Goal: Task Accomplishment & Management: Manage account settings

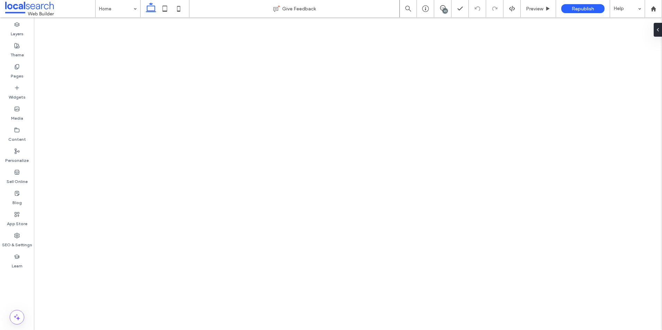
click at [13, 71] on label "Pages" at bounding box center [17, 75] width 13 height 10
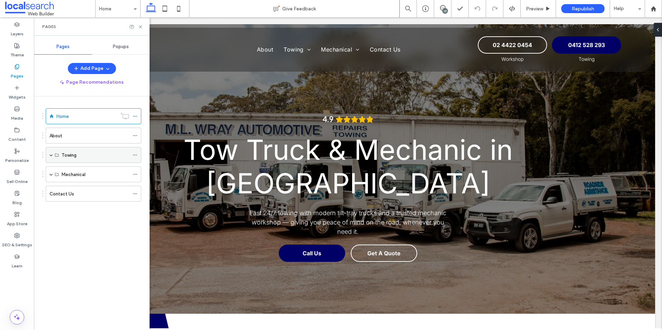
click at [51, 153] on span at bounding box center [50, 154] width 3 height 15
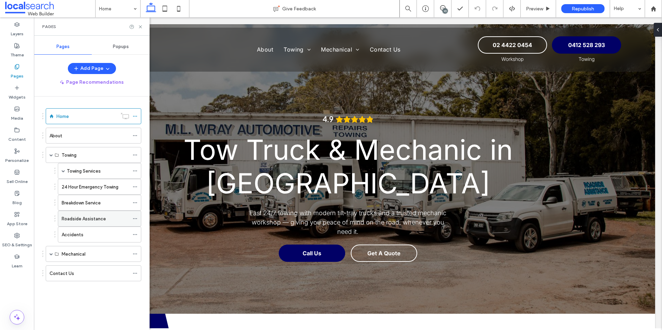
click at [75, 220] on label "Roadside Assistance" at bounding box center [84, 219] width 44 height 12
click at [141, 27] on use at bounding box center [140, 26] width 3 height 3
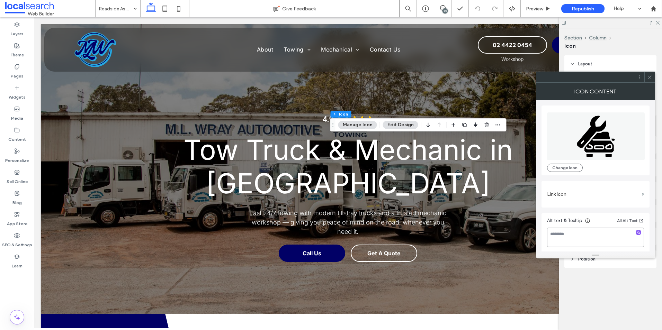
click at [580, 234] on textarea at bounding box center [595, 237] width 97 height 19
type textarea "********"
click at [652, 76] on div at bounding box center [649, 77] width 10 height 10
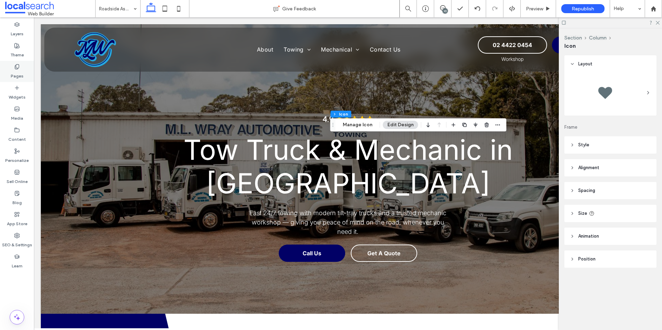
click at [19, 65] on use at bounding box center [17, 66] width 4 height 4
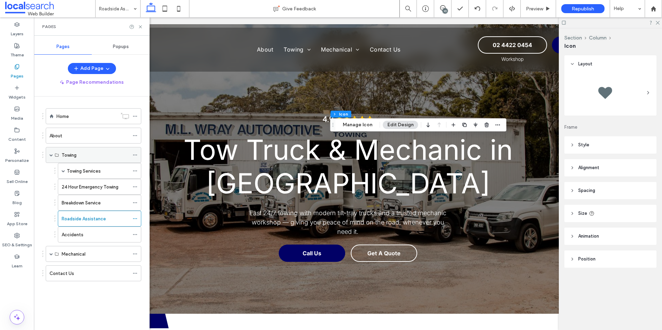
click at [53, 155] on span at bounding box center [50, 154] width 3 height 3
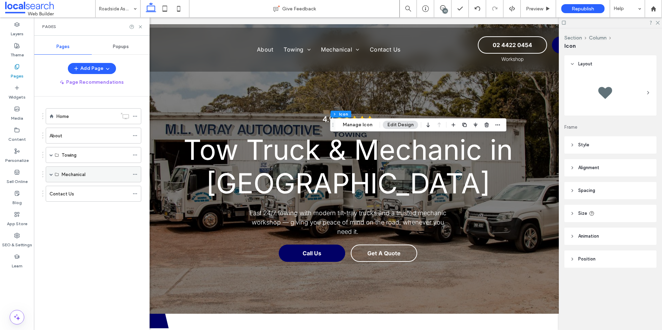
click at [51, 175] on span at bounding box center [50, 174] width 3 height 3
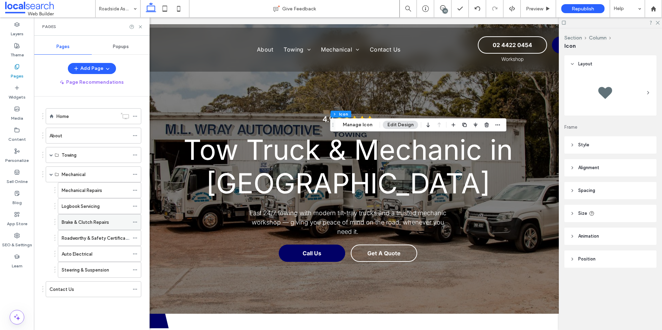
click at [80, 221] on label "Brake & Clutch Repairs" at bounding box center [85, 222] width 47 height 12
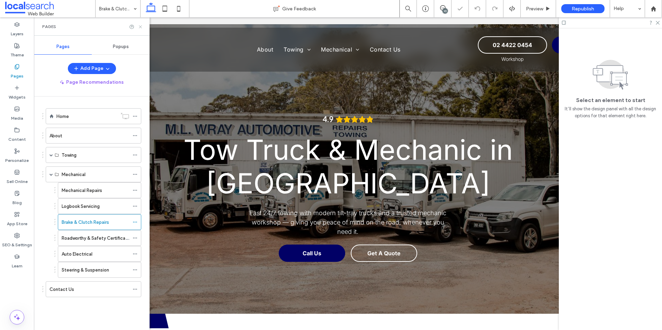
click at [140, 27] on use at bounding box center [140, 26] width 3 height 3
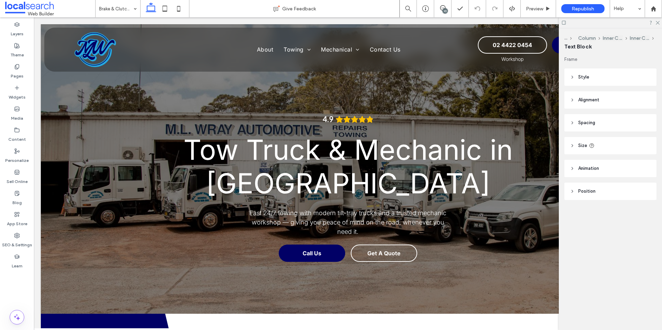
type input "***"
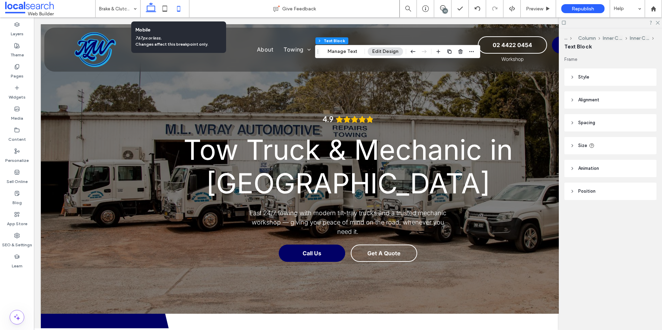
click at [179, 12] on icon at bounding box center [179, 9] width 14 height 14
type input "***"
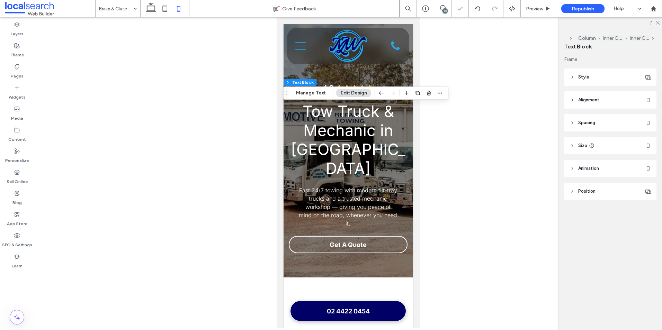
drag, startPoint x: 285, startPoint y: 50, endPoint x: 292, endPoint y: 125, distance: 75.1
click at [289, 96] on icon "Drag" at bounding box center [286, 93] width 6 height 5
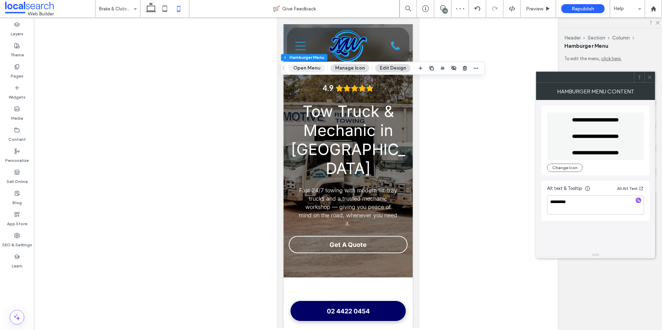
click at [312, 72] on button "Open Menu" at bounding box center [307, 68] width 36 height 8
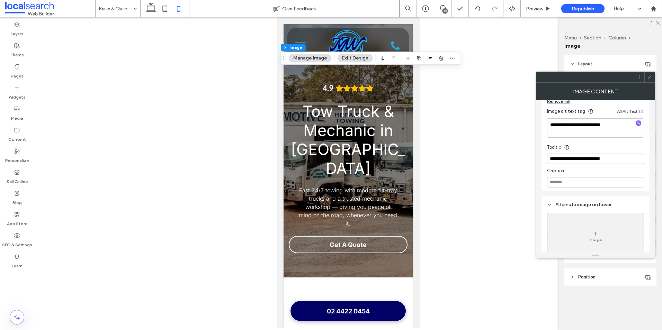
scroll to position [242, 0]
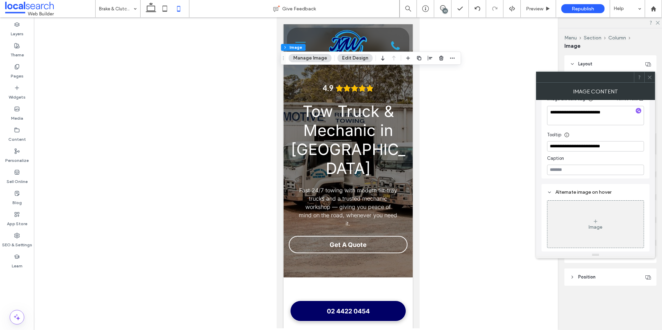
click at [649, 77] on icon at bounding box center [649, 77] width 5 height 5
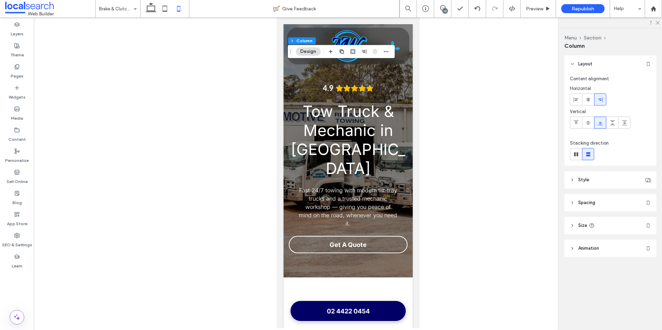
drag, startPoint x: 293, startPoint y: 51, endPoint x: 307, endPoint y: 103, distance: 54.5
click at [292, 54] on icon "Drag" at bounding box center [291, 51] width 6 height 5
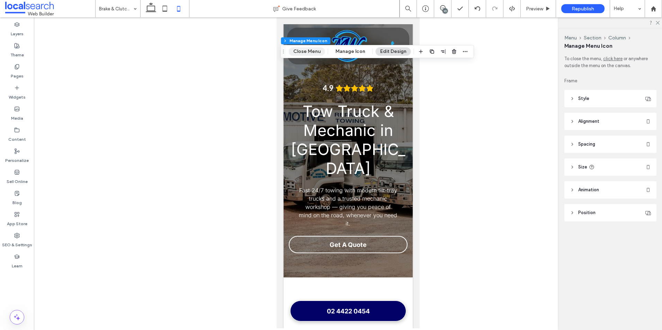
click at [307, 52] on button "Close Menu" at bounding box center [307, 51] width 36 height 8
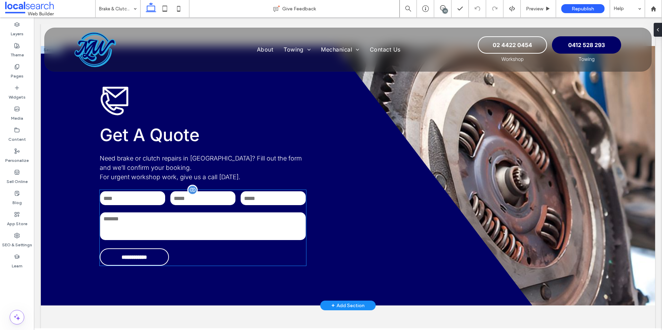
scroll to position [934, 0]
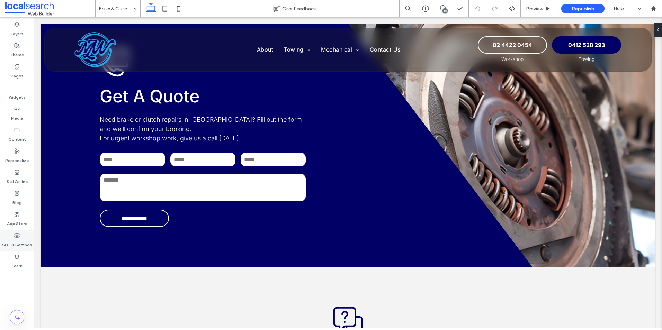
click at [19, 239] on label "SEO & Settings" at bounding box center [17, 243] width 30 height 10
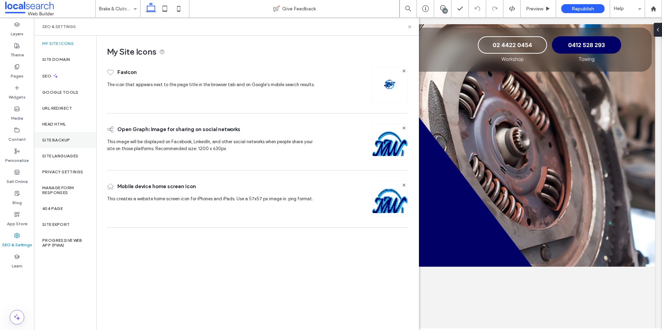
click at [51, 143] on div "Site Backup" at bounding box center [65, 140] width 62 height 16
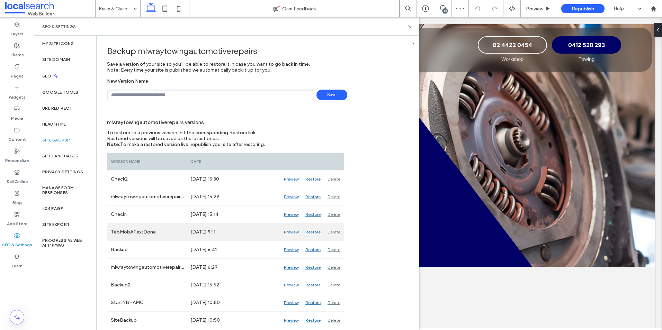
click at [337, 233] on div "Delete" at bounding box center [334, 232] width 20 height 17
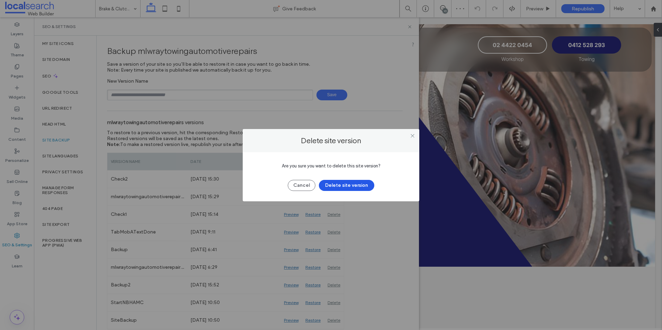
click at [330, 187] on button "Delete site version" at bounding box center [346, 185] width 55 height 11
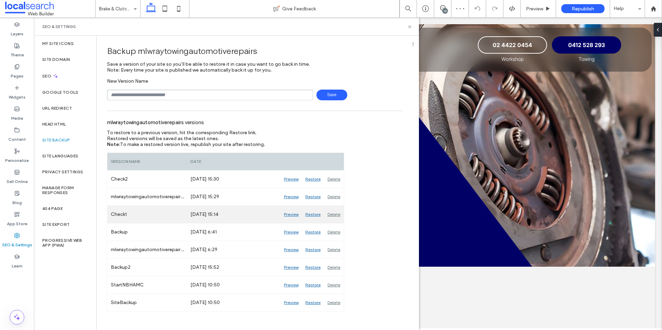
click at [330, 214] on div "Delete" at bounding box center [334, 214] width 20 height 17
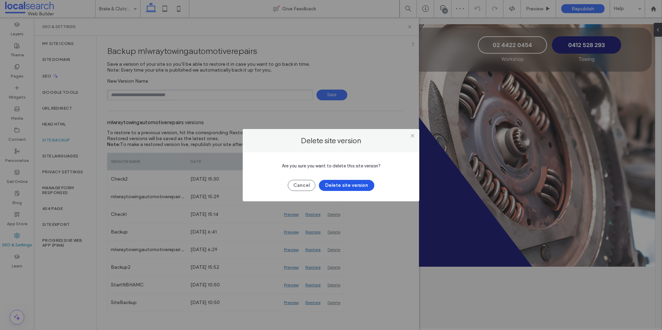
click at [330, 184] on button "Delete site version" at bounding box center [346, 185] width 55 height 11
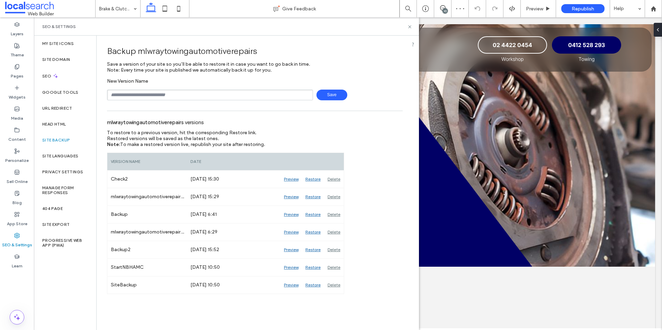
drag, startPoint x: 191, startPoint y: 94, endPoint x: 192, endPoint y: 89, distance: 5.2
click at [192, 89] on div "New Version Name Save" at bounding box center [255, 89] width 296 height 22
type input "*"
click at [336, 215] on div "Delete" at bounding box center [334, 214] width 20 height 17
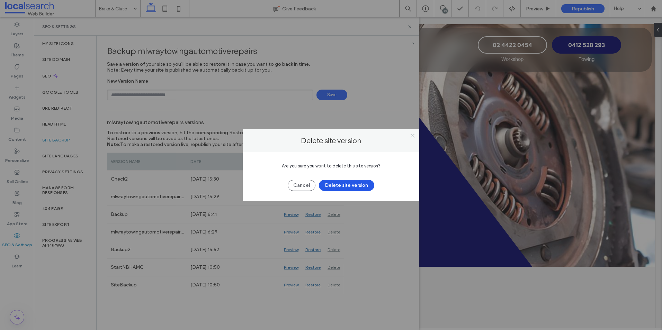
click at [341, 184] on button "Delete site version" at bounding box center [346, 185] width 55 height 11
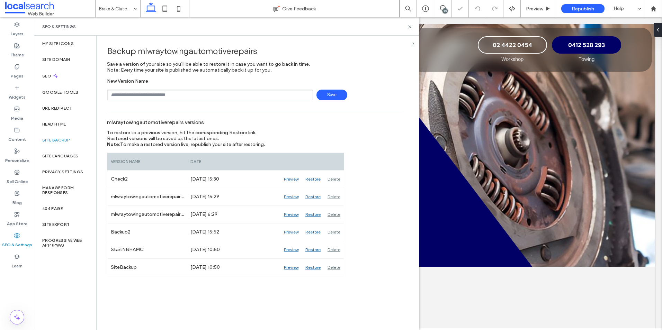
click at [215, 93] on input "text" at bounding box center [210, 95] width 206 height 11
type input "******"
click at [322, 96] on span "Save" at bounding box center [331, 95] width 31 height 11
click at [127, 96] on input "text" at bounding box center [210, 95] width 206 height 11
type input "**********"
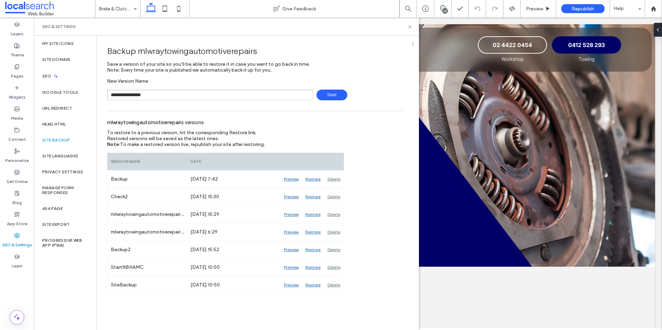
click at [328, 95] on span "Save" at bounding box center [331, 95] width 31 height 11
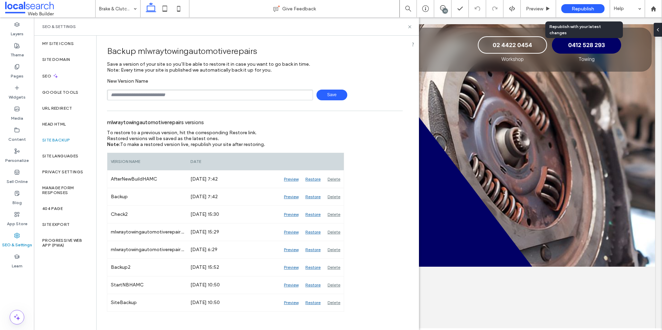
click at [571, 9] on div "Republish" at bounding box center [582, 8] width 43 height 9
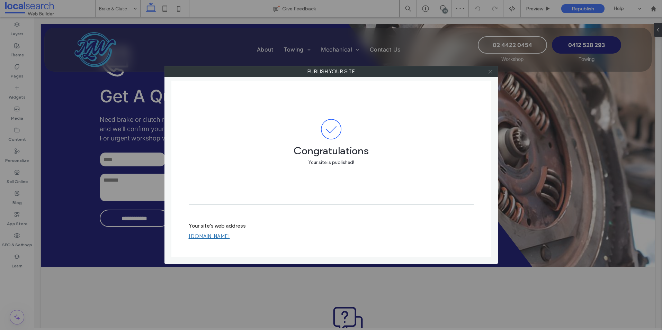
click at [490, 73] on icon at bounding box center [490, 71] width 5 height 5
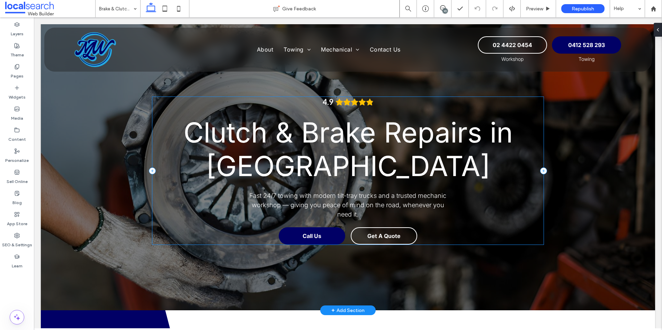
scroll to position [0, 0]
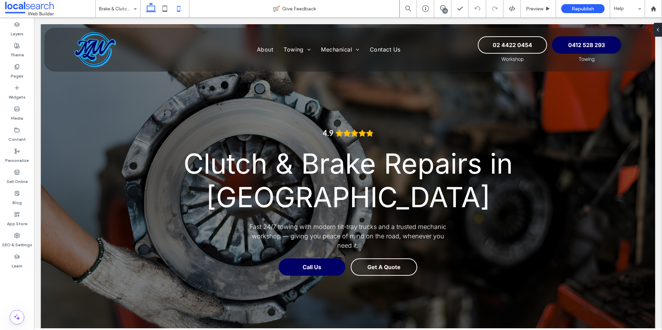
click at [180, 10] on icon at bounding box center [179, 9] width 14 height 14
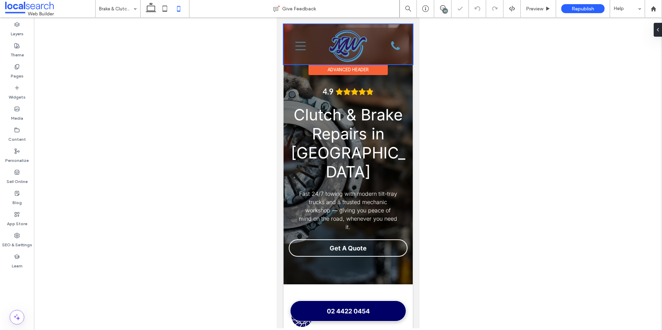
click at [297, 46] on div at bounding box center [347, 44] width 129 height 40
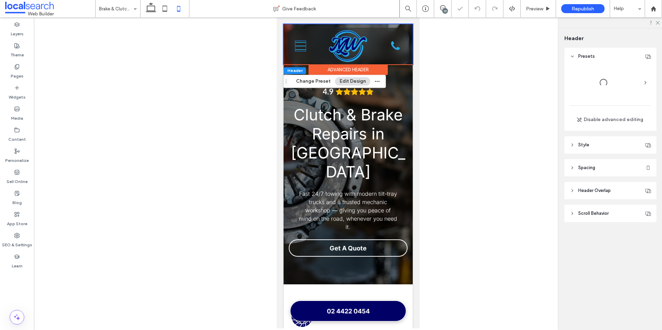
click at [297, 46] on icon at bounding box center [300, 46] width 10 height 8
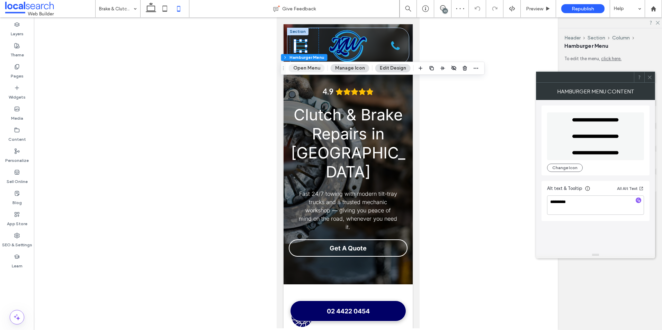
drag, startPoint x: 308, startPoint y: 66, endPoint x: 45, endPoint y: 71, distance: 263.4
click at [308, 66] on button "Open Menu" at bounding box center [307, 68] width 36 height 8
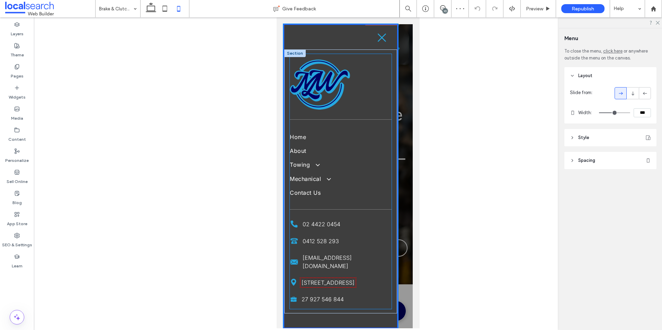
scroll to position [14, 0]
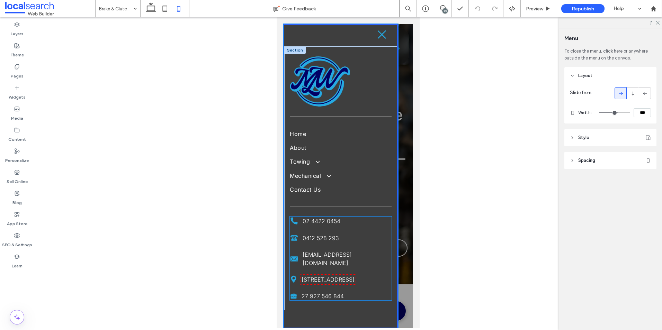
click at [293, 296] on icon at bounding box center [293, 296] width 1 height 1
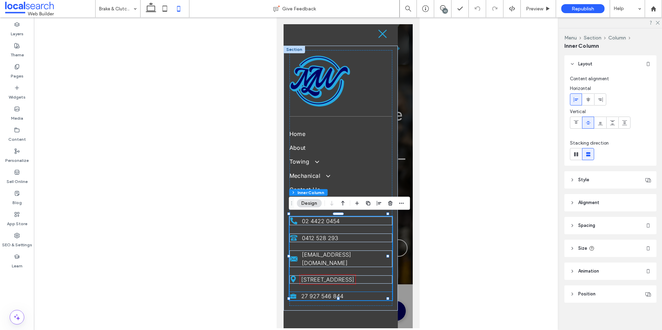
scroll to position [13, 0]
click at [293, 294] on icon at bounding box center [293, 295] width 6 height 3
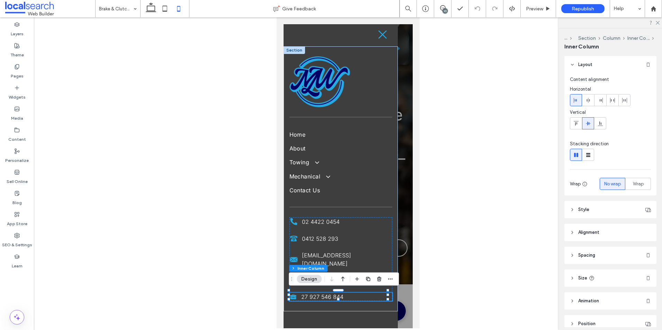
click at [293, 294] on icon at bounding box center [293, 295] width 6 height 3
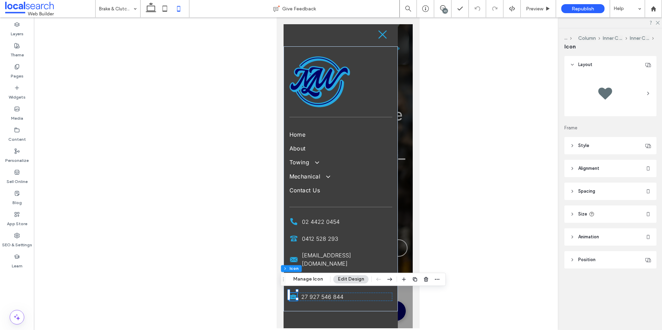
click at [594, 218] on header "Size" at bounding box center [610, 214] width 92 height 17
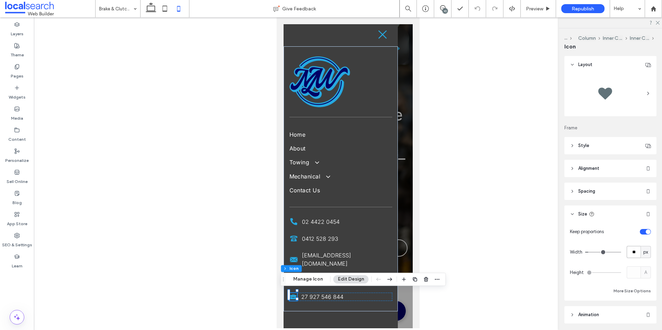
click at [628, 253] on input "**" at bounding box center [633, 252] width 14 height 12
type input "**"
click at [406, 120] on div at bounding box center [347, 176] width 129 height 304
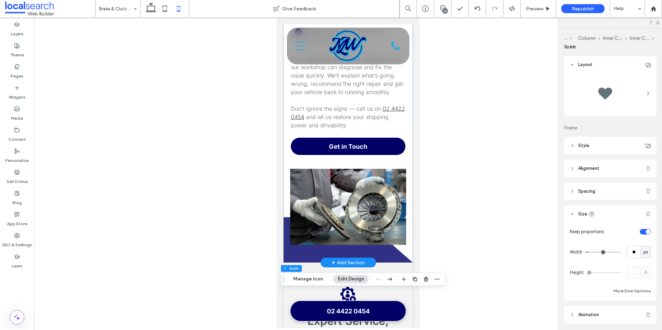
scroll to position [519, 0]
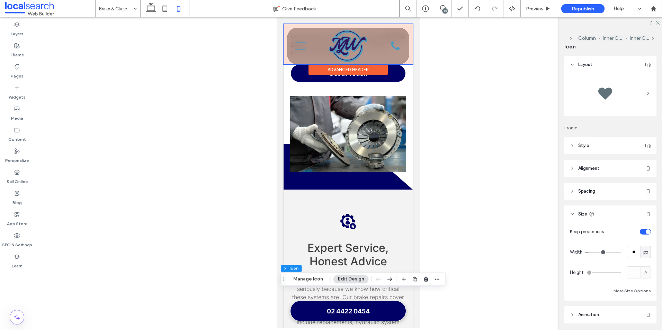
click at [299, 45] on div at bounding box center [347, 44] width 129 height 40
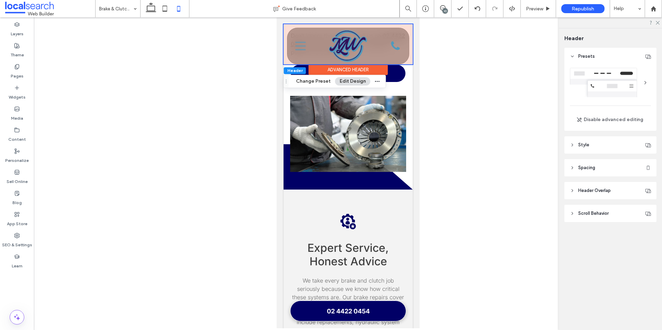
click at [299, 45] on icon "Menu Icon" at bounding box center [300, 46] width 10 height 10
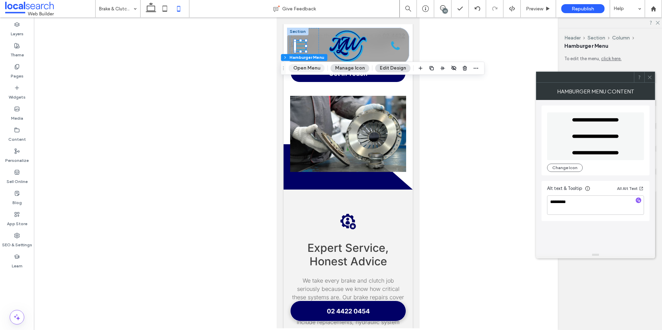
click at [301, 65] on button "Open Menu" at bounding box center [307, 68] width 36 height 8
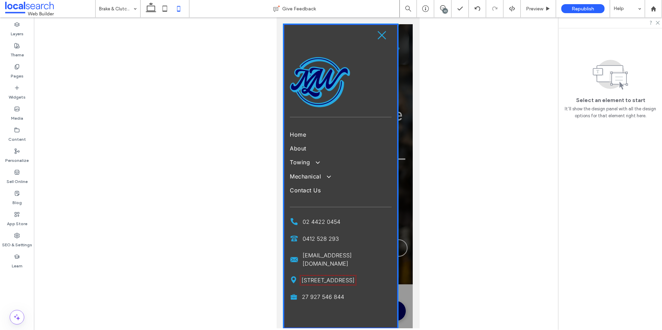
scroll to position [14, 0]
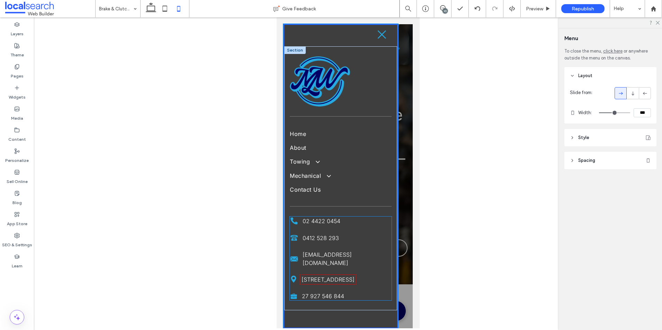
click at [293, 294] on icon at bounding box center [293, 295] width 6 height 3
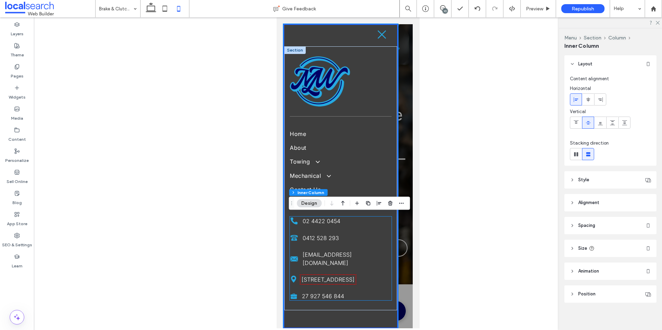
scroll to position [13, 0]
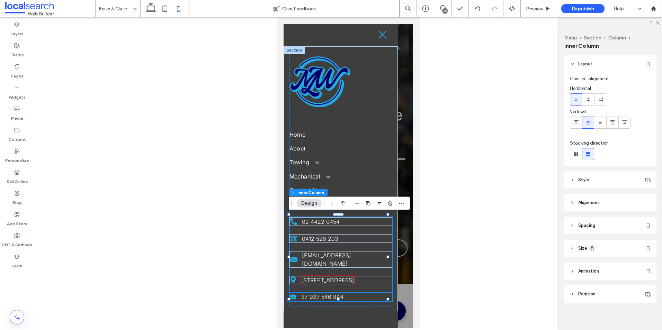
click at [293, 293] on icon "Case Icon" at bounding box center [293, 297] width 8 height 8
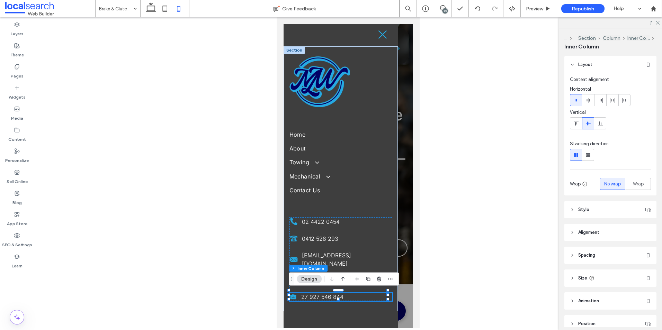
click at [293, 293] on icon "Case Icon" at bounding box center [293, 297] width 8 height 8
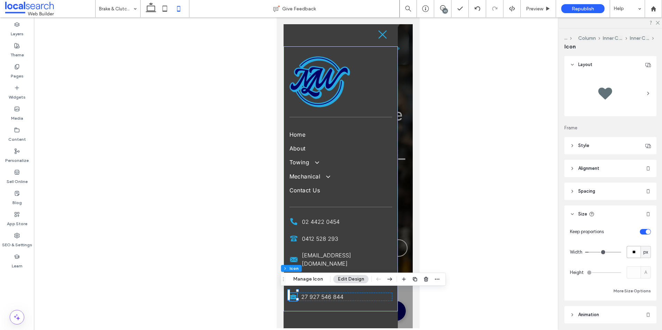
click at [628, 252] on input "**" at bounding box center [633, 252] width 14 height 12
type input "**"
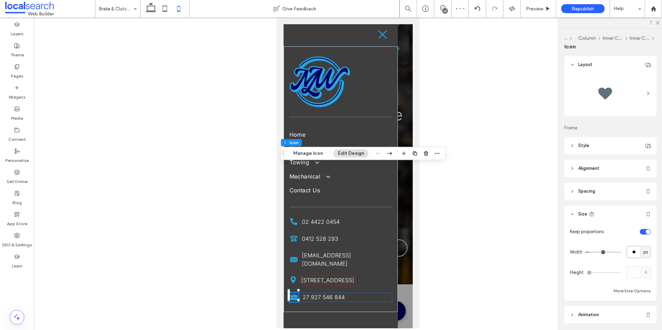
drag, startPoint x: 284, startPoint y: 278, endPoint x: 288, endPoint y: 140, distance: 137.4
click at [286, 151] on icon "Drag" at bounding box center [284, 153] width 6 height 5
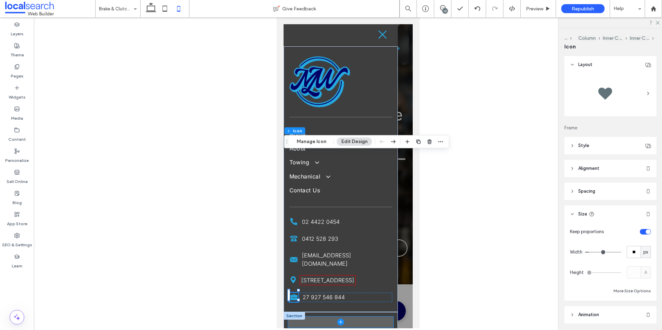
click at [291, 320] on span at bounding box center [340, 322] width 105 height 11
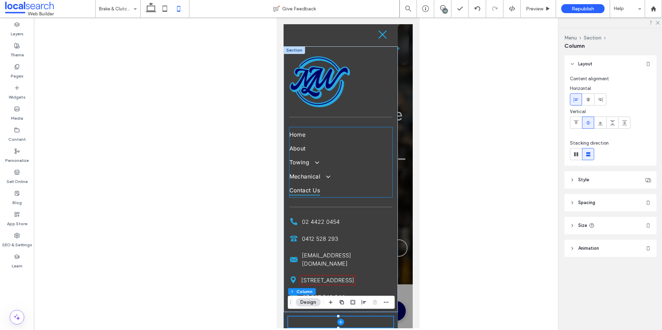
click at [348, 183] on link "Contact Us" at bounding box center [340, 190] width 103 height 14
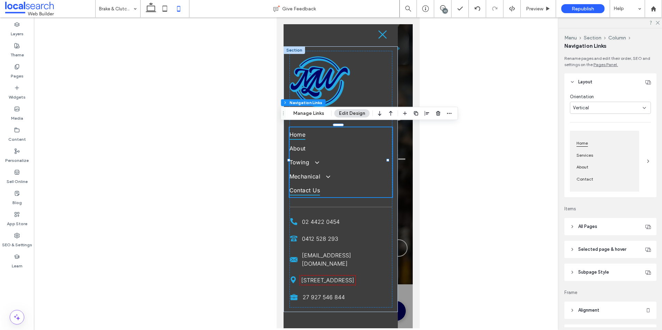
scroll to position [0, 0]
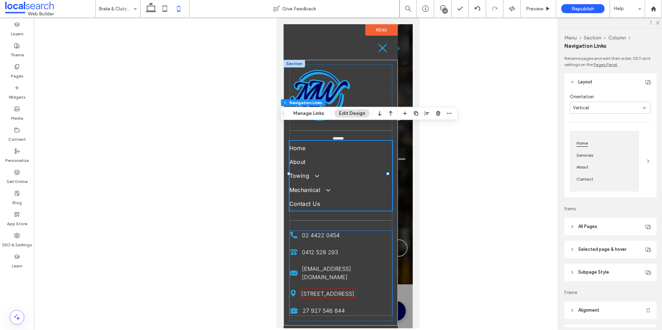
click at [292, 233] on icon "Phone Icon" at bounding box center [293, 235] width 9 height 9
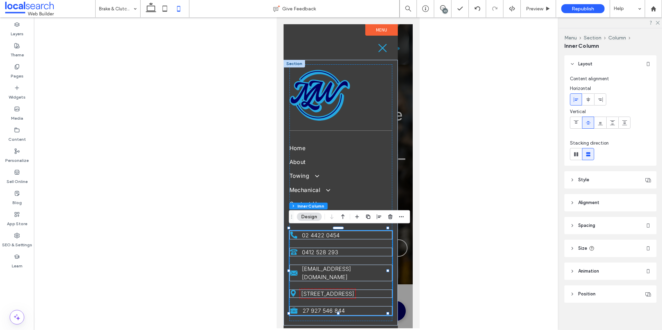
click at [292, 233] on icon "Phone Icon" at bounding box center [293, 235] width 9 height 9
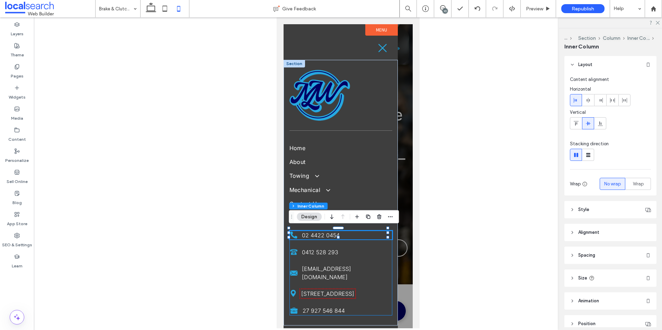
click at [292, 233] on icon "Phone Icon" at bounding box center [293, 235] width 9 height 9
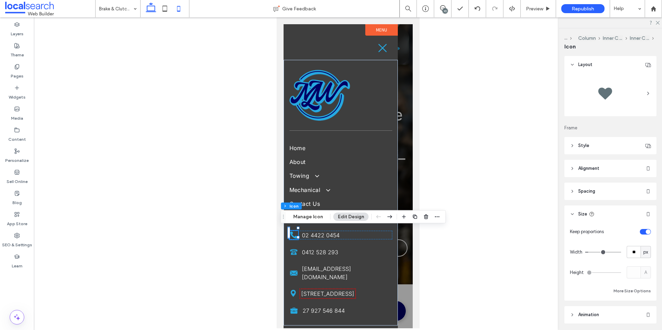
click at [151, 9] on icon at bounding box center [151, 9] width 14 height 14
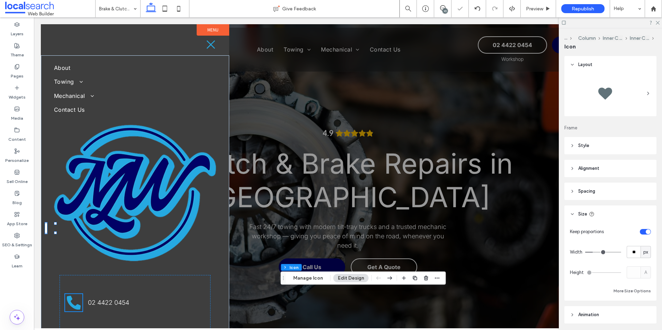
type input "**"
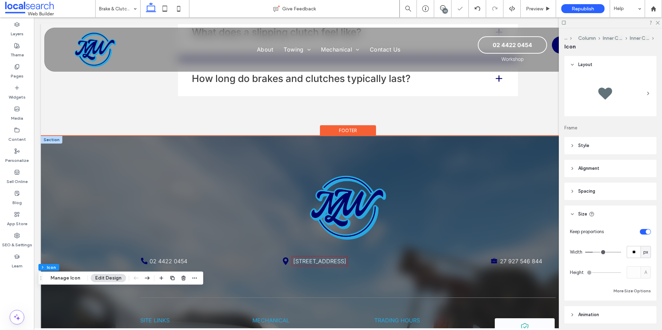
scroll to position [1557, 0]
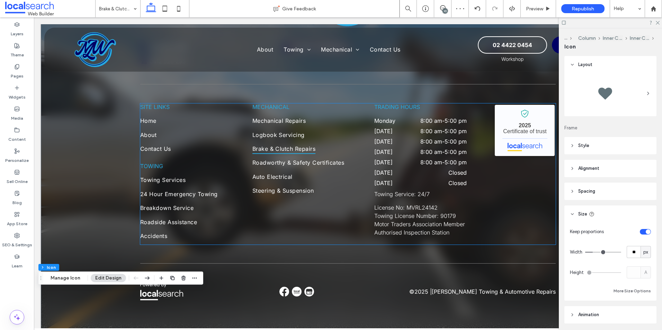
click at [159, 105] on span "Site Links" at bounding box center [154, 106] width 29 height 7
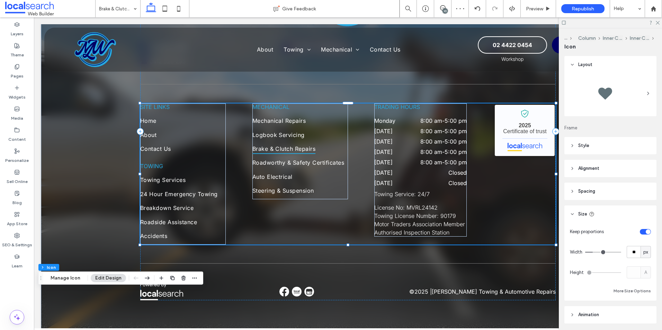
click at [159, 105] on span "Site Links" at bounding box center [154, 106] width 29 height 7
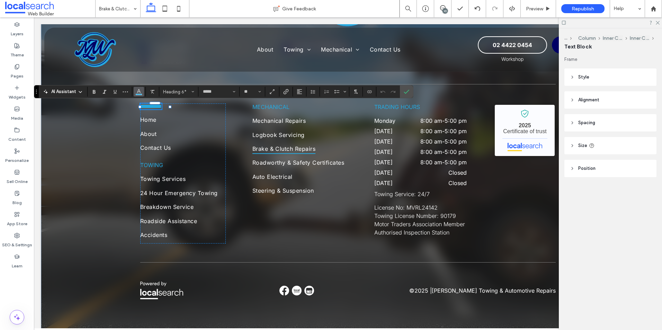
click at [139, 91] on use "Color" at bounding box center [139, 91] width 4 height 4
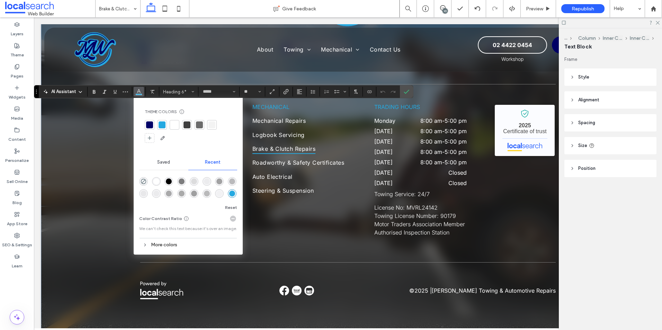
click at [151, 122] on div at bounding box center [149, 124] width 7 height 7
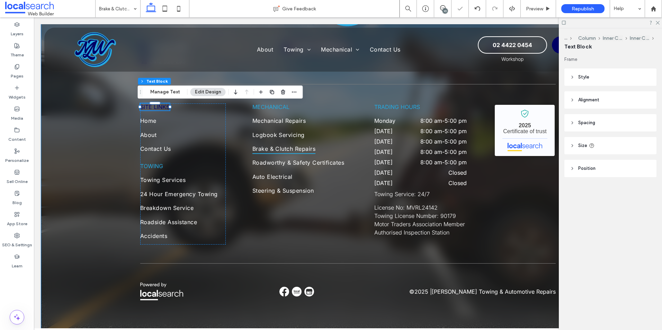
click at [104, 159] on div "Phone Icon 02 4422 0454 Landline Icon 0412 528 293 Pin Icon [STREET_ADDRESS] Ca…" at bounding box center [348, 131] width 614 height 418
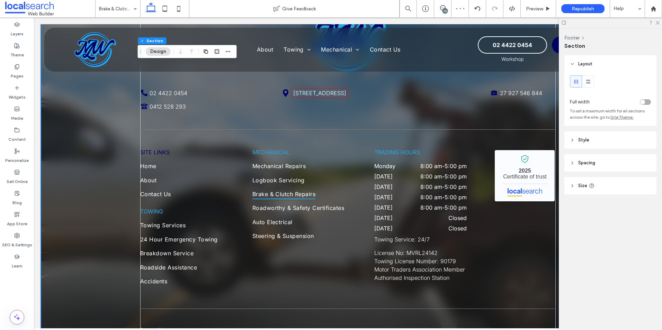
scroll to position [1523, 0]
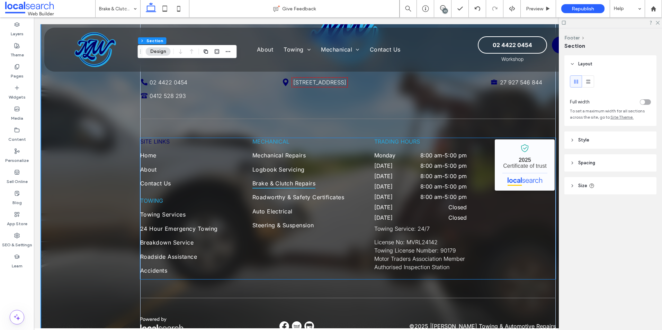
click at [151, 142] on span "Site Links" at bounding box center [154, 141] width 29 height 7
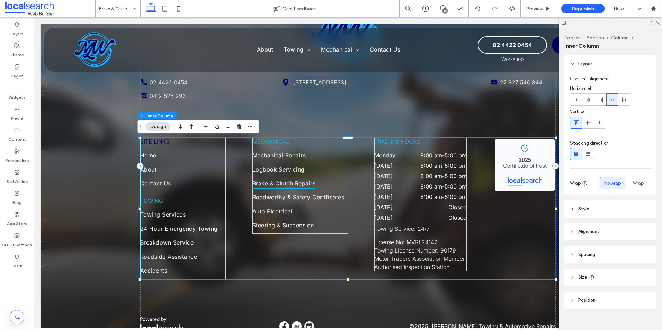
click at [151, 142] on span "Site Links" at bounding box center [154, 141] width 29 height 7
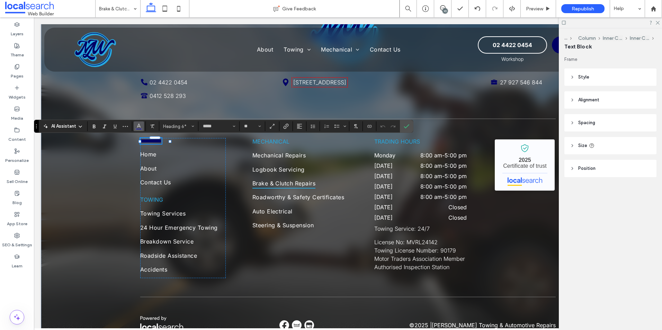
click at [136, 128] on span "Color" at bounding box center [139, 125] width 6 height 9
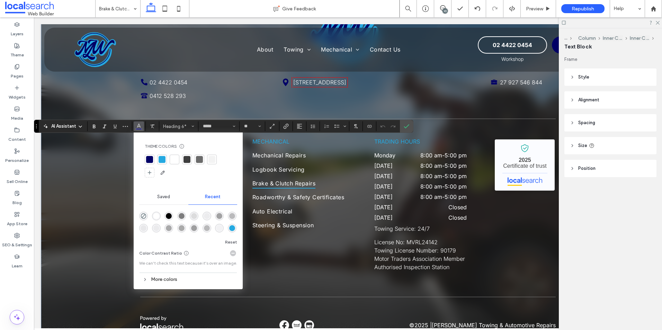
click at [162, 159] on div at bounding box center [161, 159] width 7 height 7
click at [403, 125] on icon "Confirm" at bounding box center [406, 127] width 6 height 6
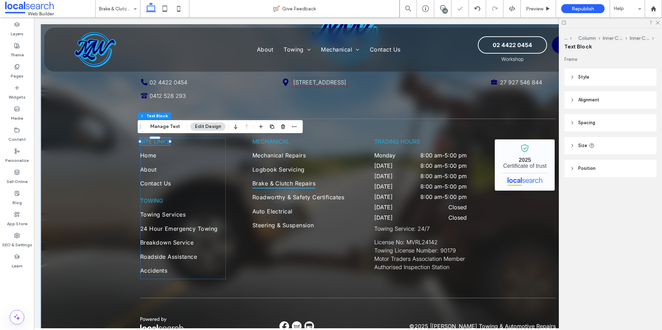
click at [80, 147] on div "Phone Icon 02 4422 0454 Landline Icon 0412 528 293 Pin Icon [STREET_ADDRESS] Ca…" at bounding box center [348, 166] width 614 height 418
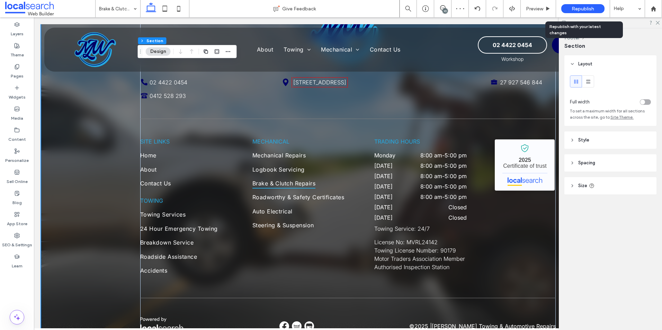
click at [571, 9] on div "Republish" at bounding box center [582, 8] width 43 height 9
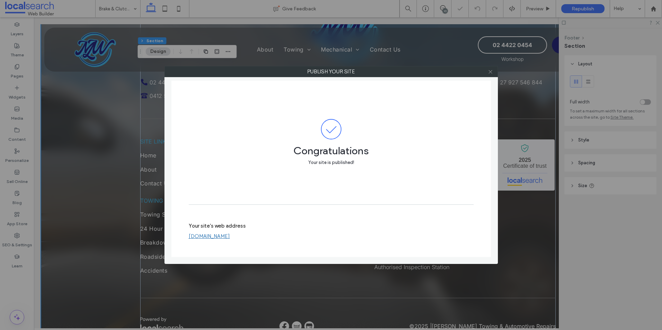
click at [490, 71] on icon at bounding box center [490, 71] width 5 height 5
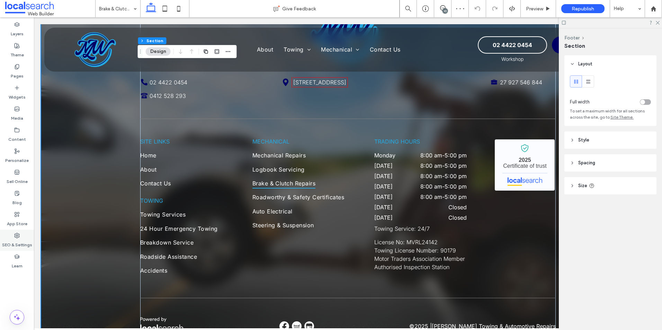
click at [16, 237] on use at bounding box center [17, 235] width 5 height 5
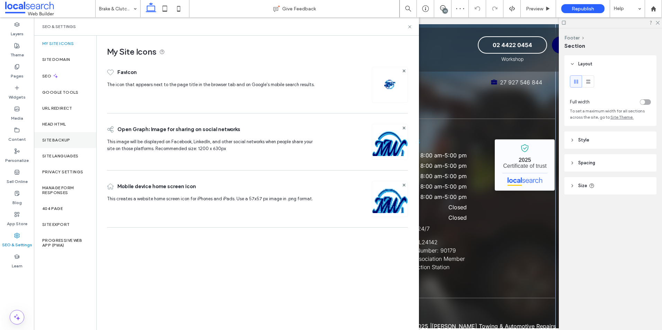
click at [51, 136] on div "Site Backup" at bounding box center [65, 140] width 62 height 16
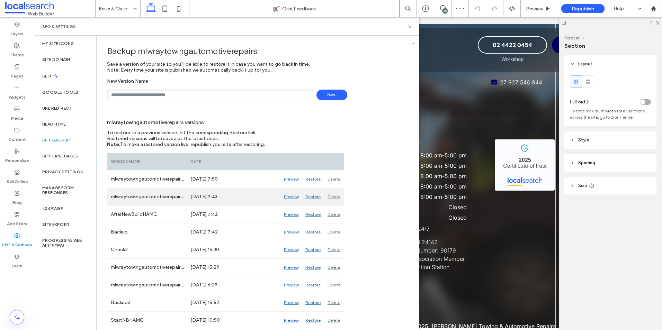
click at [333, 197] on div "Delete" at bounding box center [334, 196] width 20 height 17
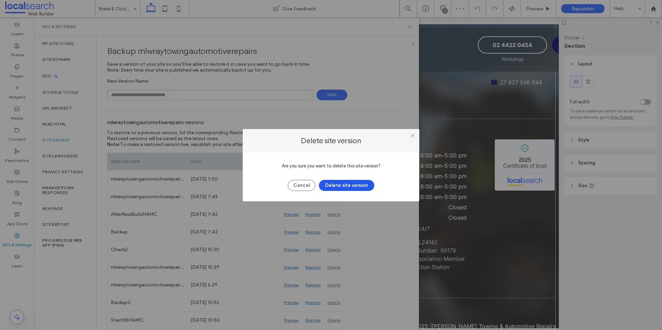
click at [341, 183] on button "Delete site version" at bounding box center [346, 185] width 55 height 11
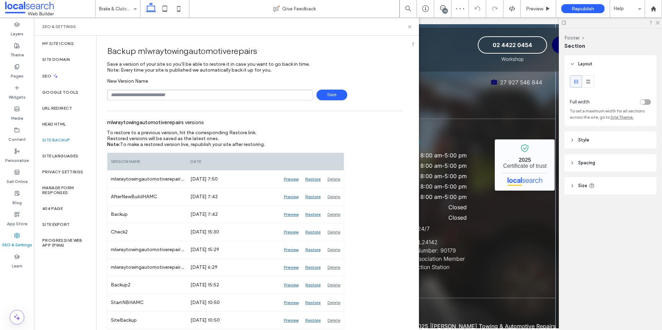
click at [406, 28] on div "SEO & Settings" at bounding box center [226, 27] width 368 height 6
click at [409, 25] on icon at bounding box center [409, 26] width 5 height 5
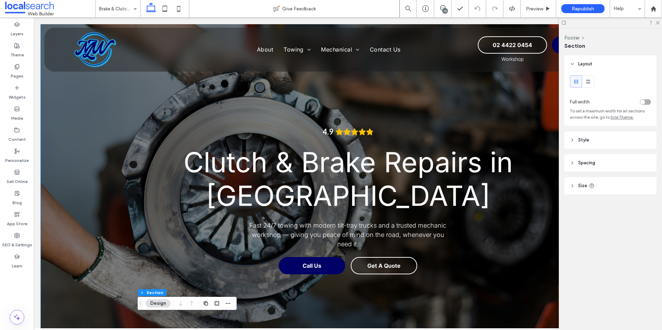
scroll to position [0, 0]
